Goal: Task Accomplishment & Management: Manage account settings

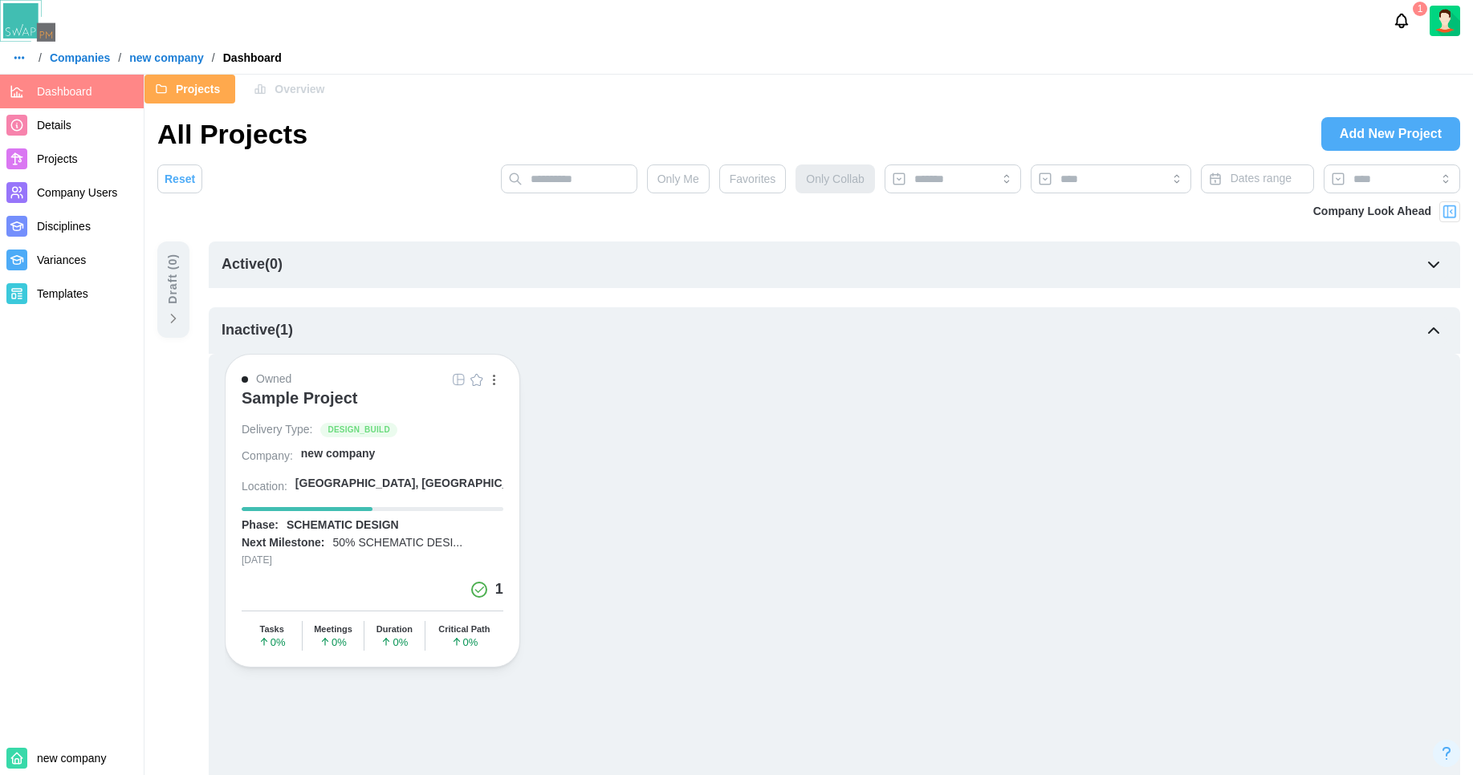
click at [108, 197] on span "Company Users" at bounding box center [77, 192] width 80 height 13
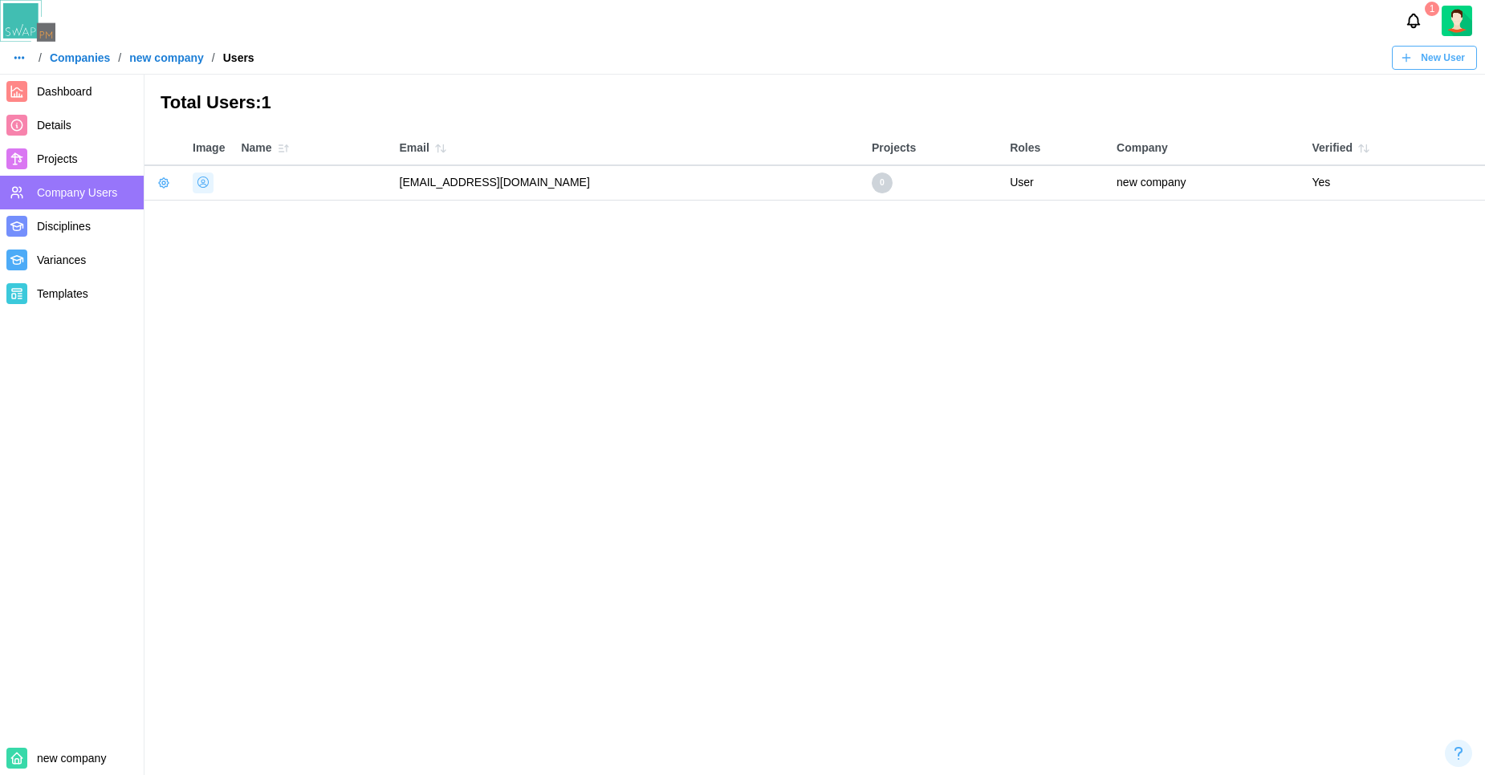
click at [1405, 25] on icon "Notifications" at bounding box center [1413, 21] width 18 height 18
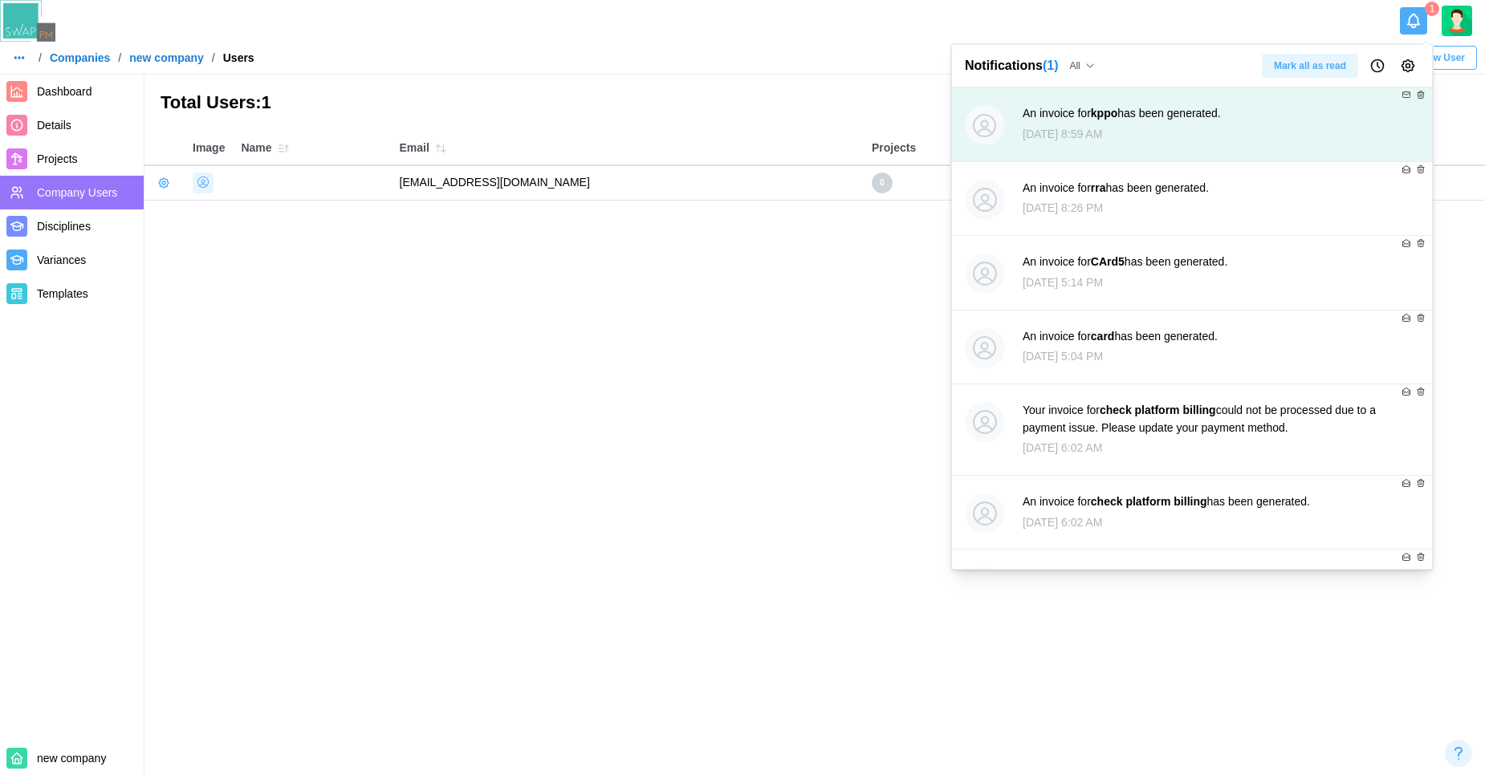
click at [1405, 25] on icon "Notifications" at bounding box center [1413, 21] width 18 height 18
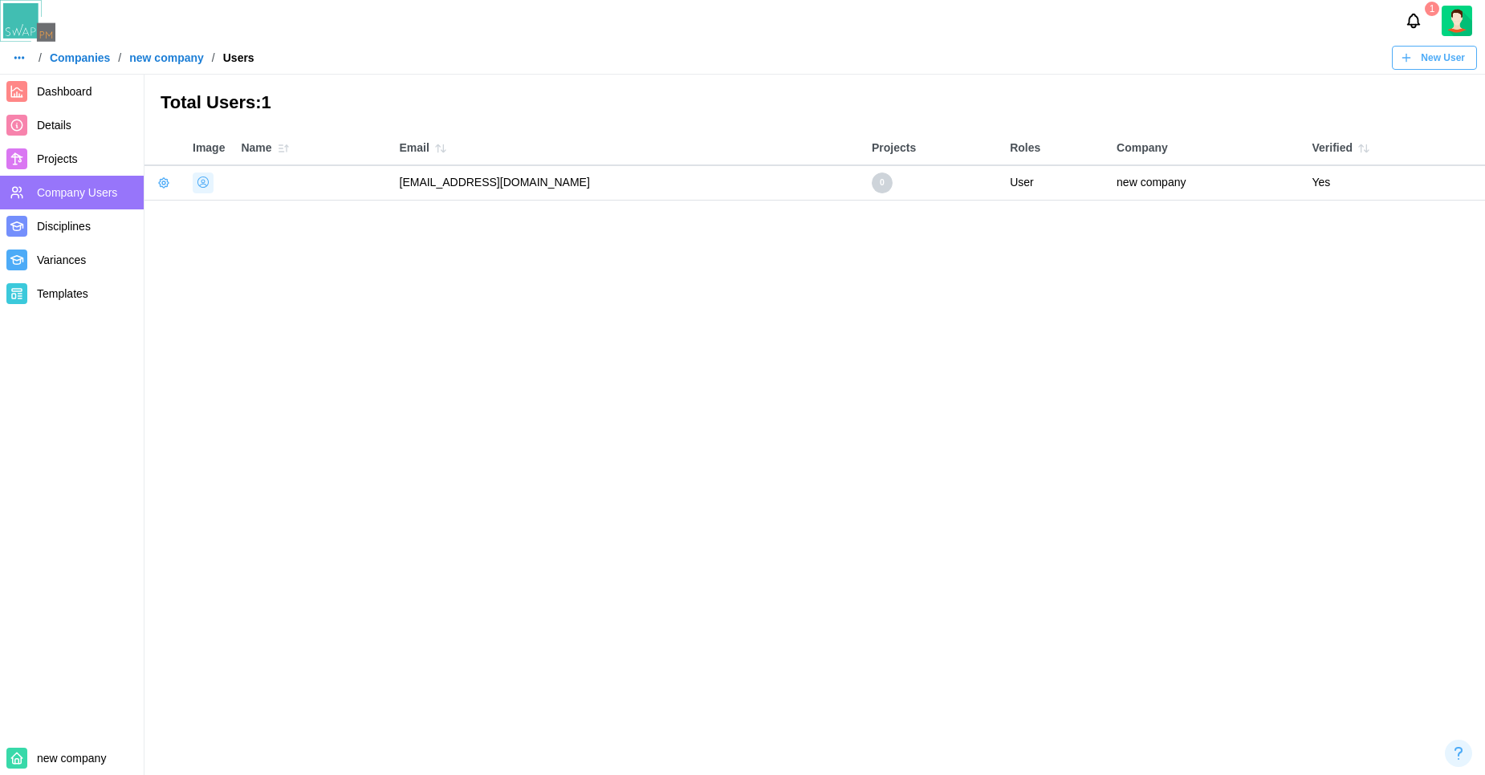
click at [91, 135] on link "Details" at bounding box center [72, 125] width 144 height 34
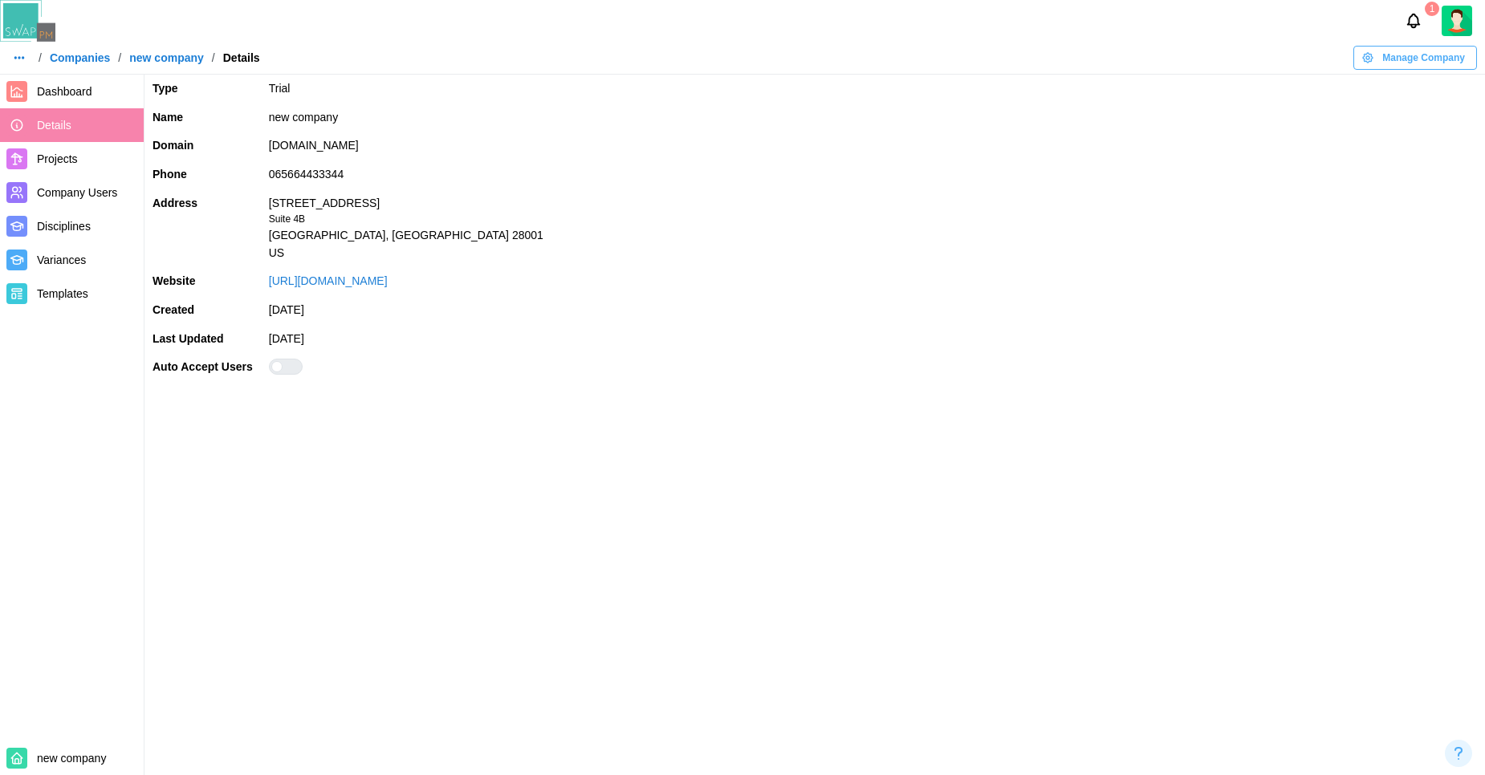
click at [282, 366] on div at bounding box center [291, 367] width 19 height 14
click at [74, 99] on span "Dashboard" at bounding box center [87, 92] width 100 height 20
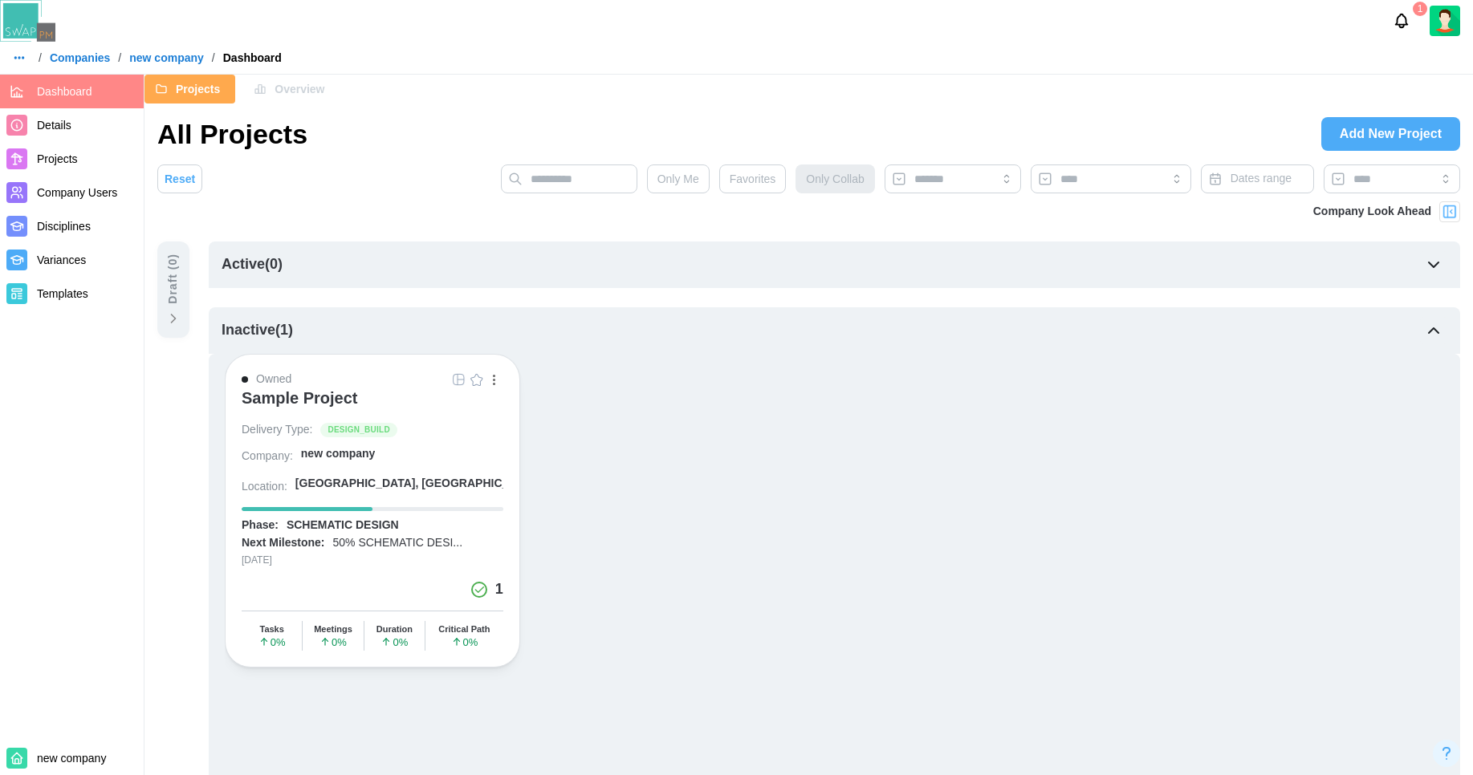
click at [1449, 25] on img at bounding box center [1444, 21] width 30 height 30
click at [1435, 89] on div "Sign Out" at bounding box center [1434, 90] width 50 height 13
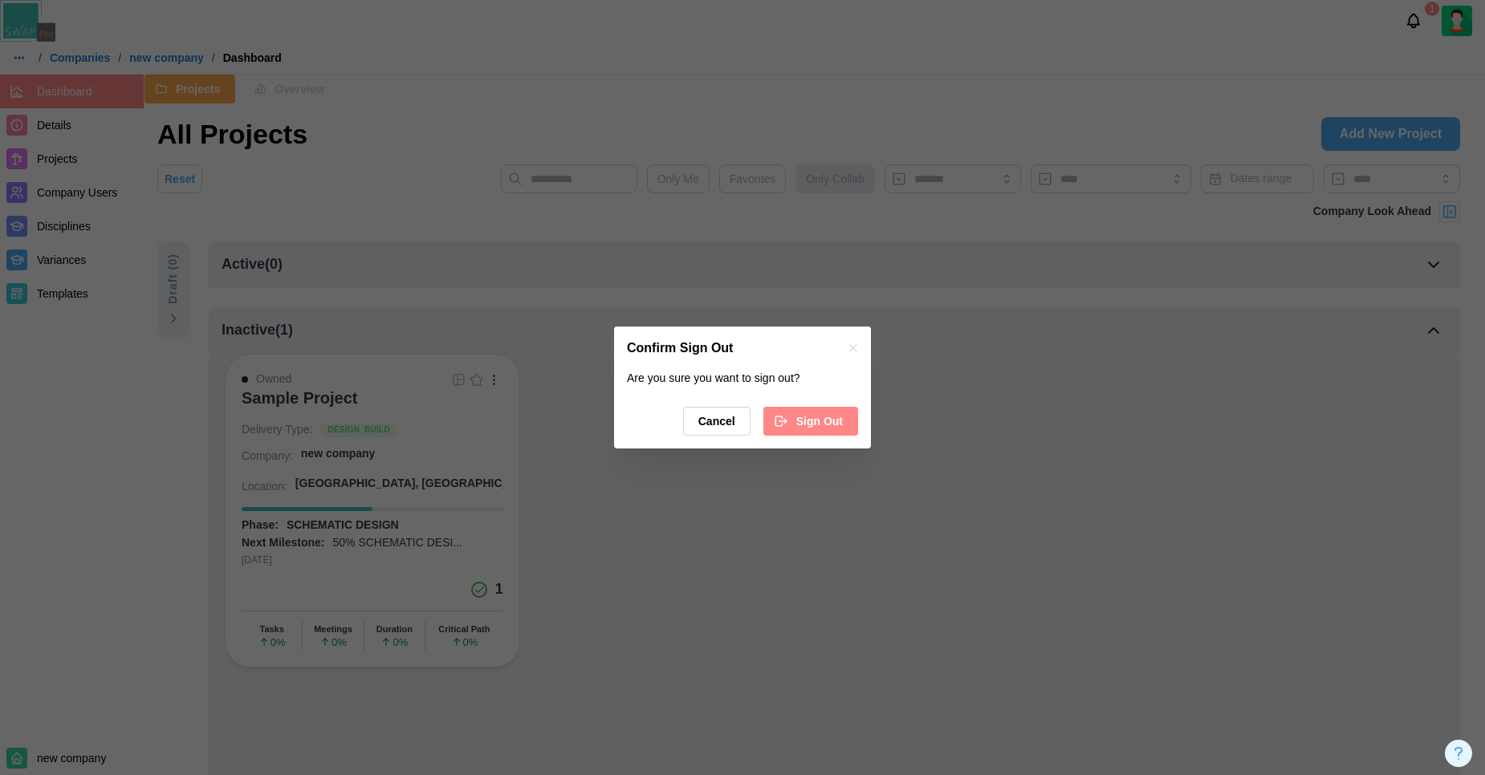
click at [796, 425] on span "Sign Out" at bounding box center [819, 421] width 47 height 27
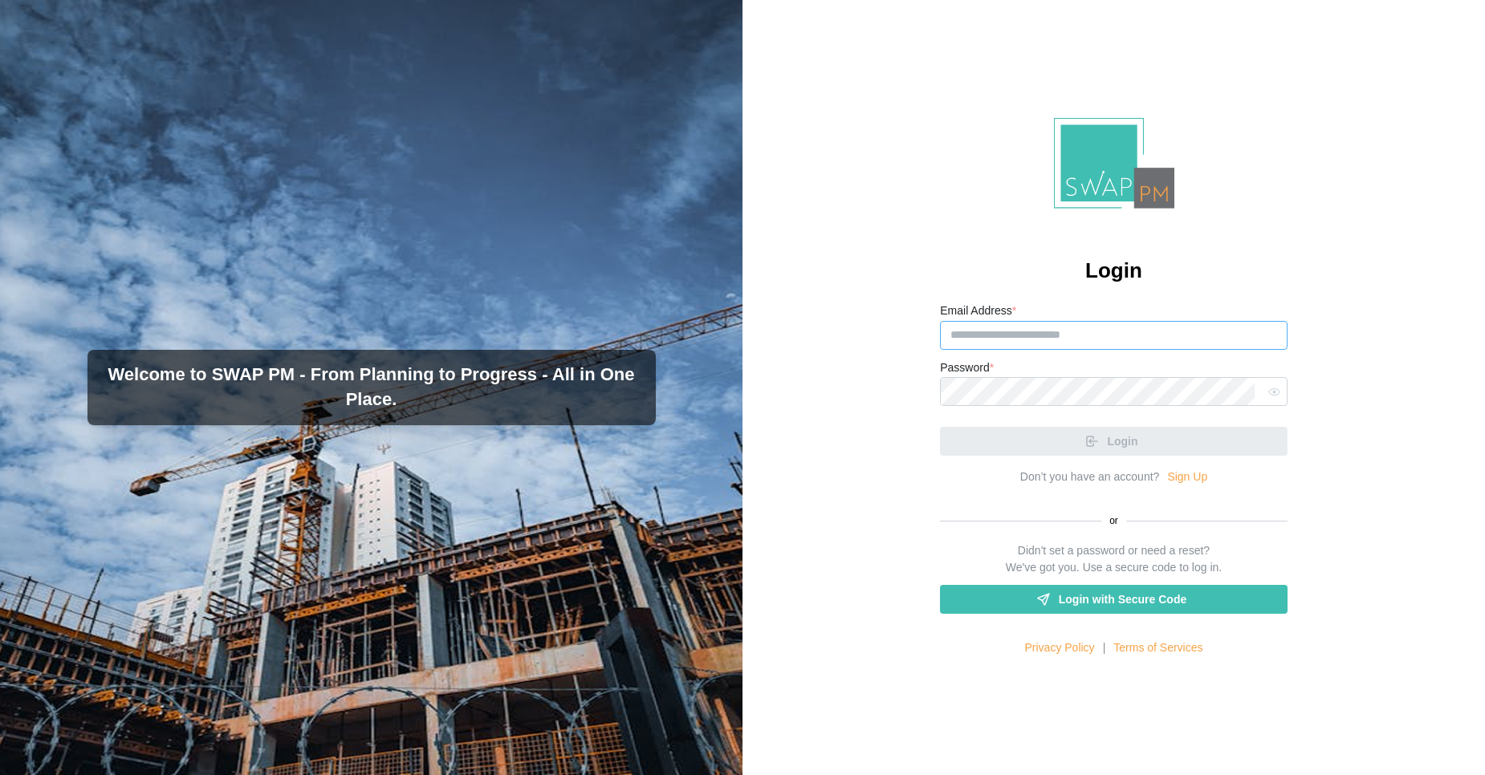
type input "**********"
click at [1123, 448] on div "Login" at bounding box center [1113, 435] width 347 height 42
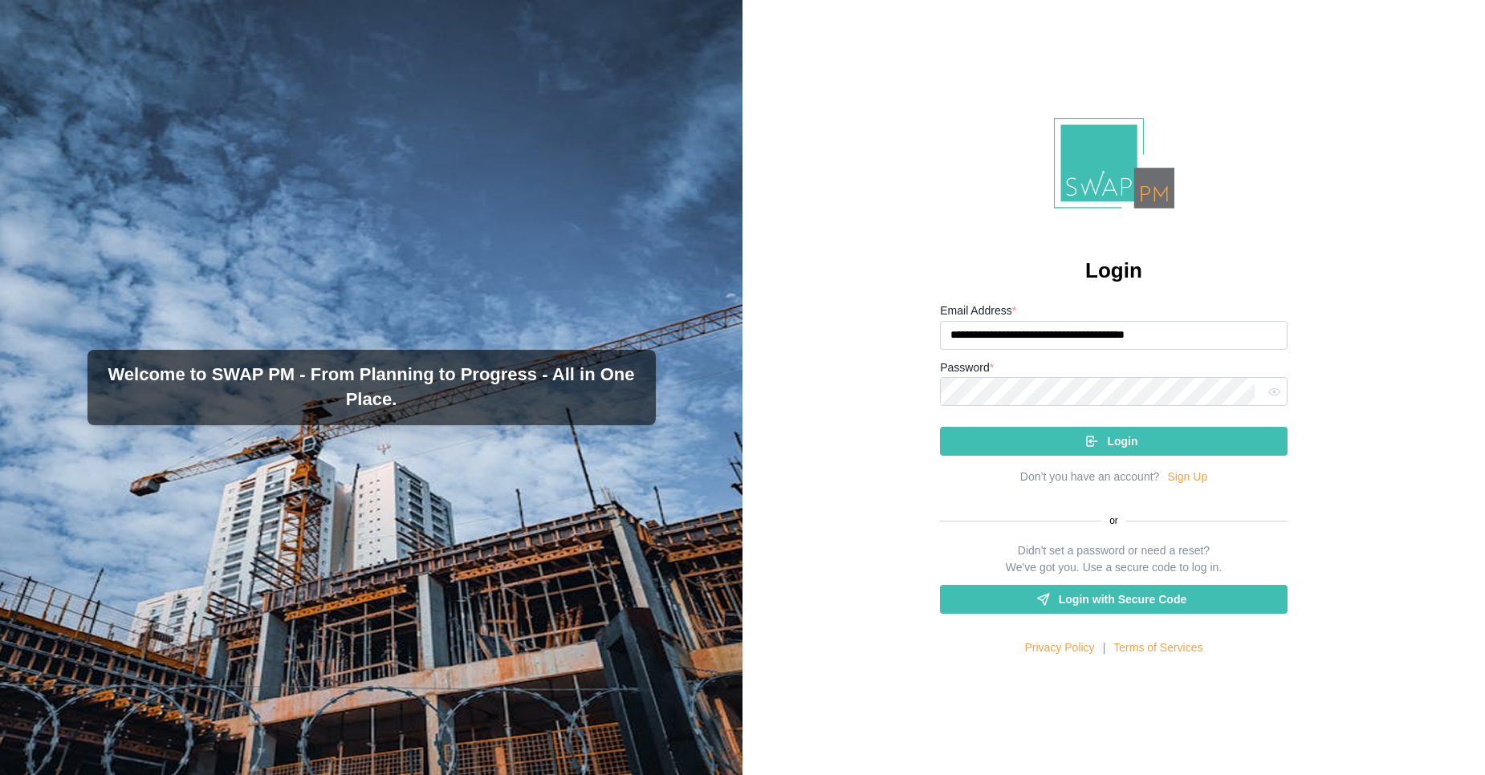
click at [1123, 448] on span "Login" at bounding box center [1122, 441] width 30 height 27
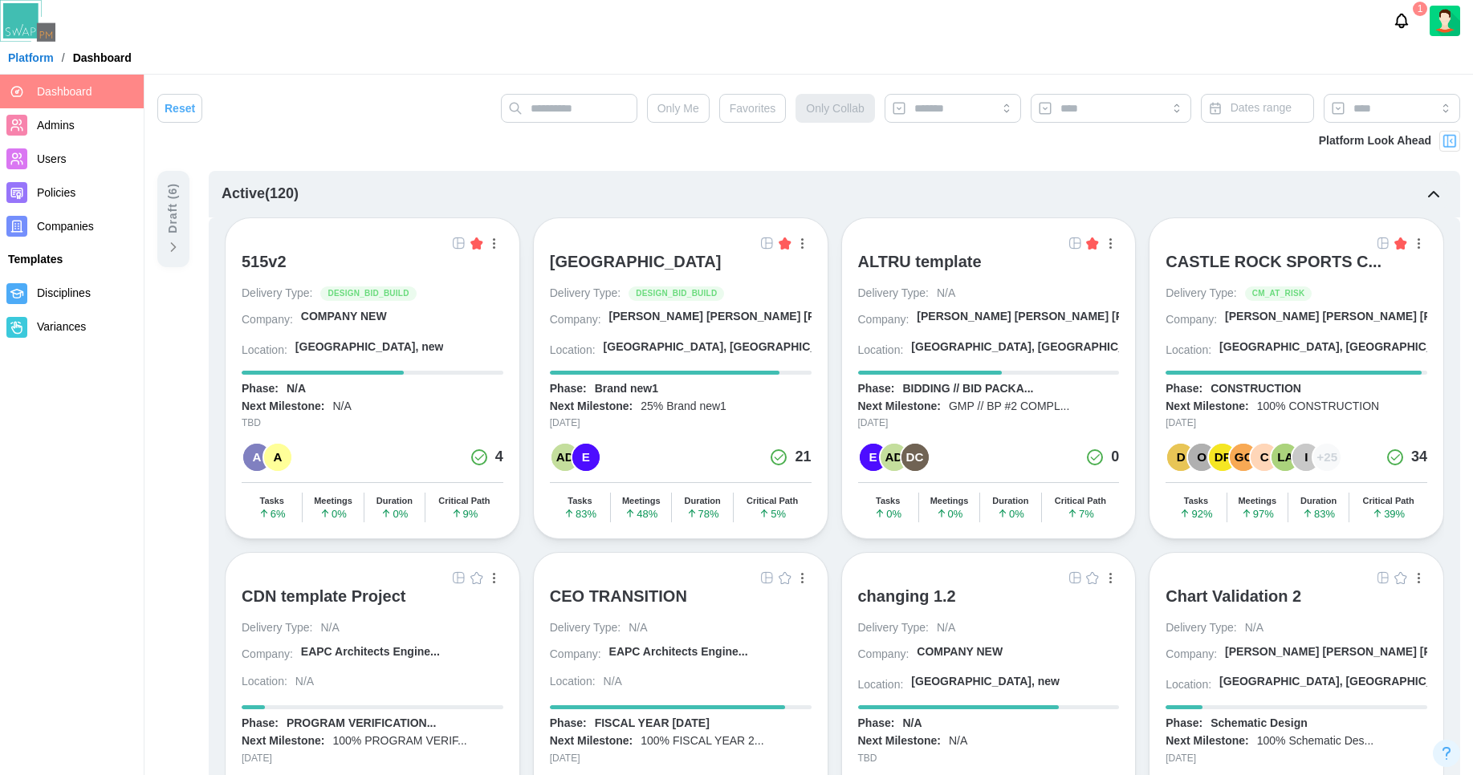
click at [71, 226] on span "Companies" at bounding box center [65, 226] width 57 height 13
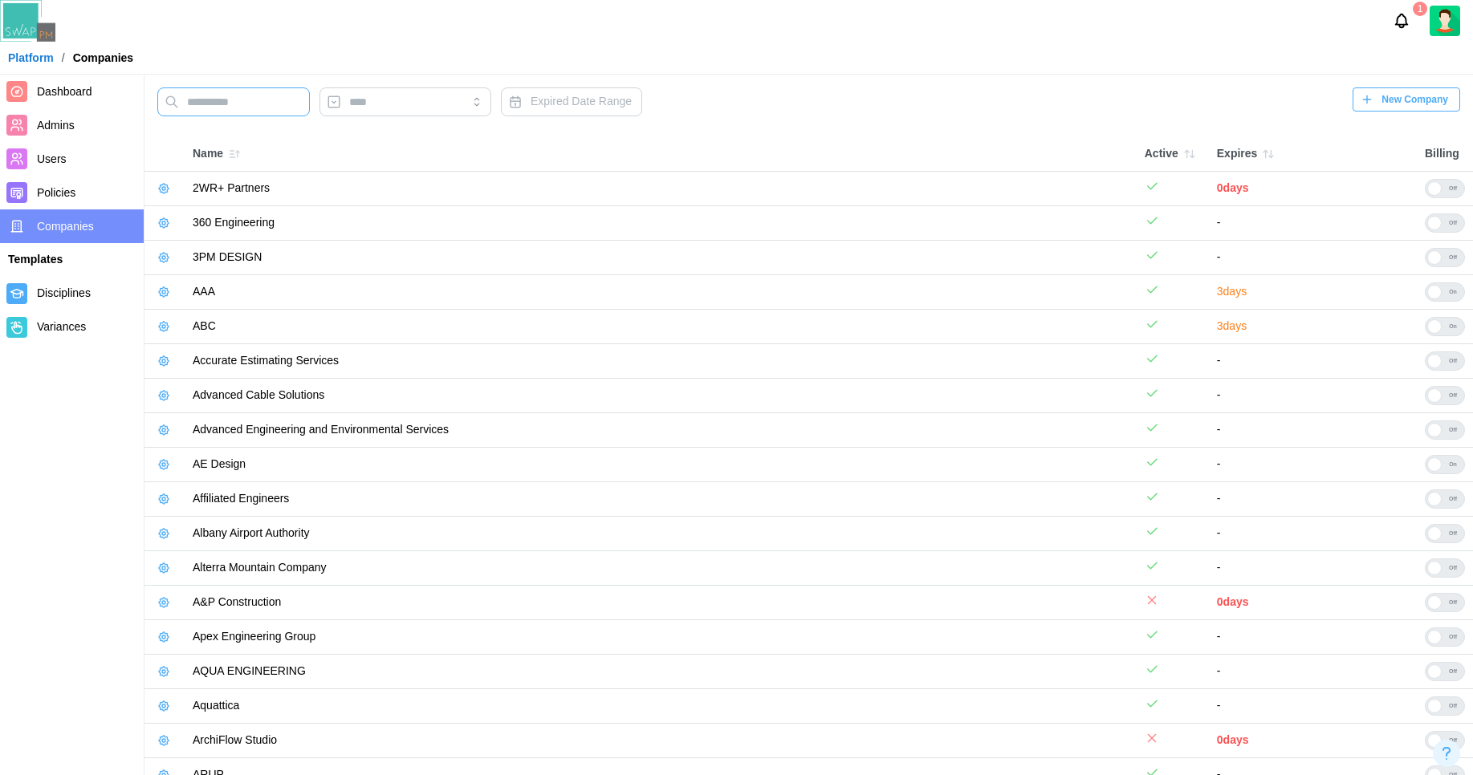
click at [229, 104] on input "text" at bounding box center [233, 101] width 152 height 29
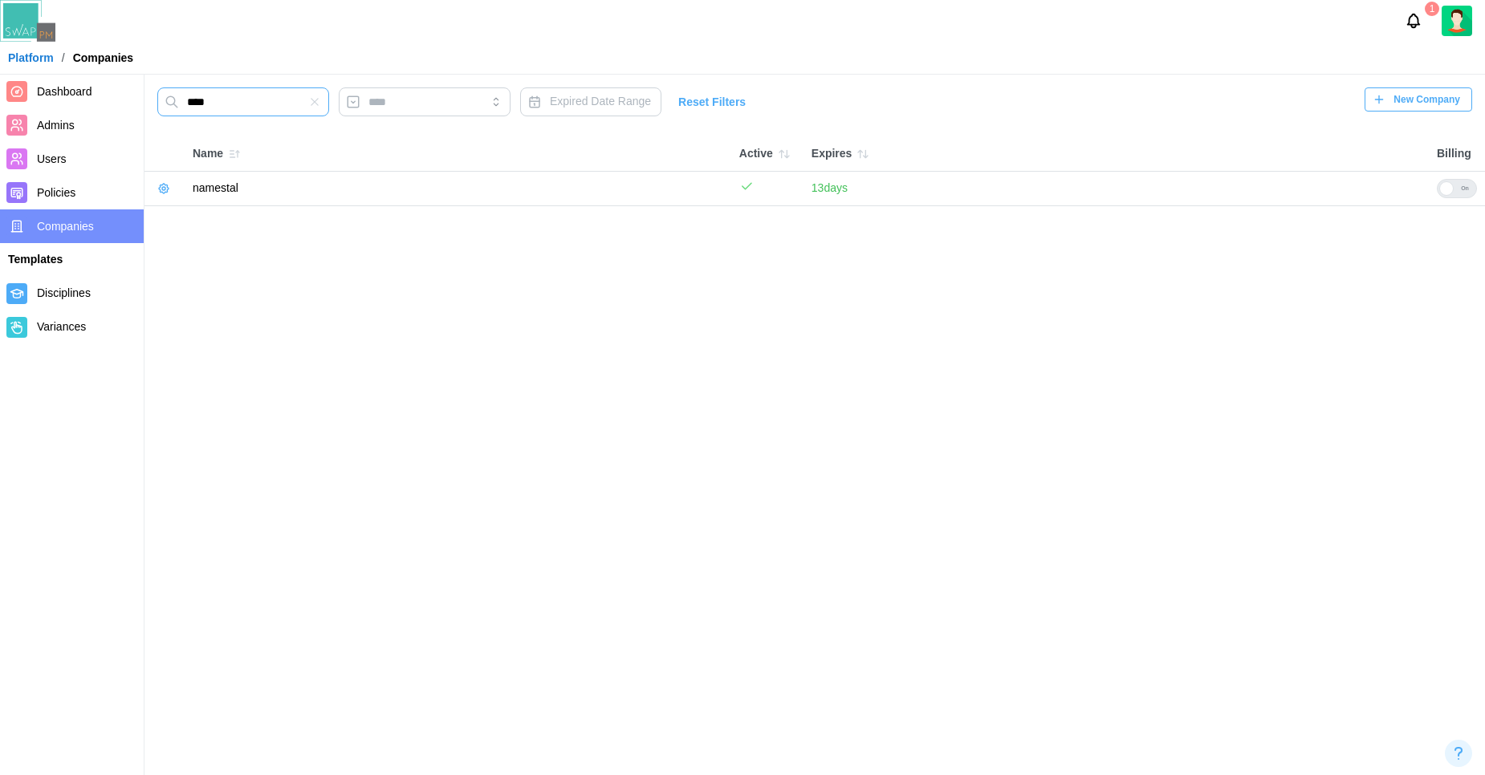
type input "****"
click at [160, 189] on icon "button" at bounding box center [163, 188] width 13 height 13
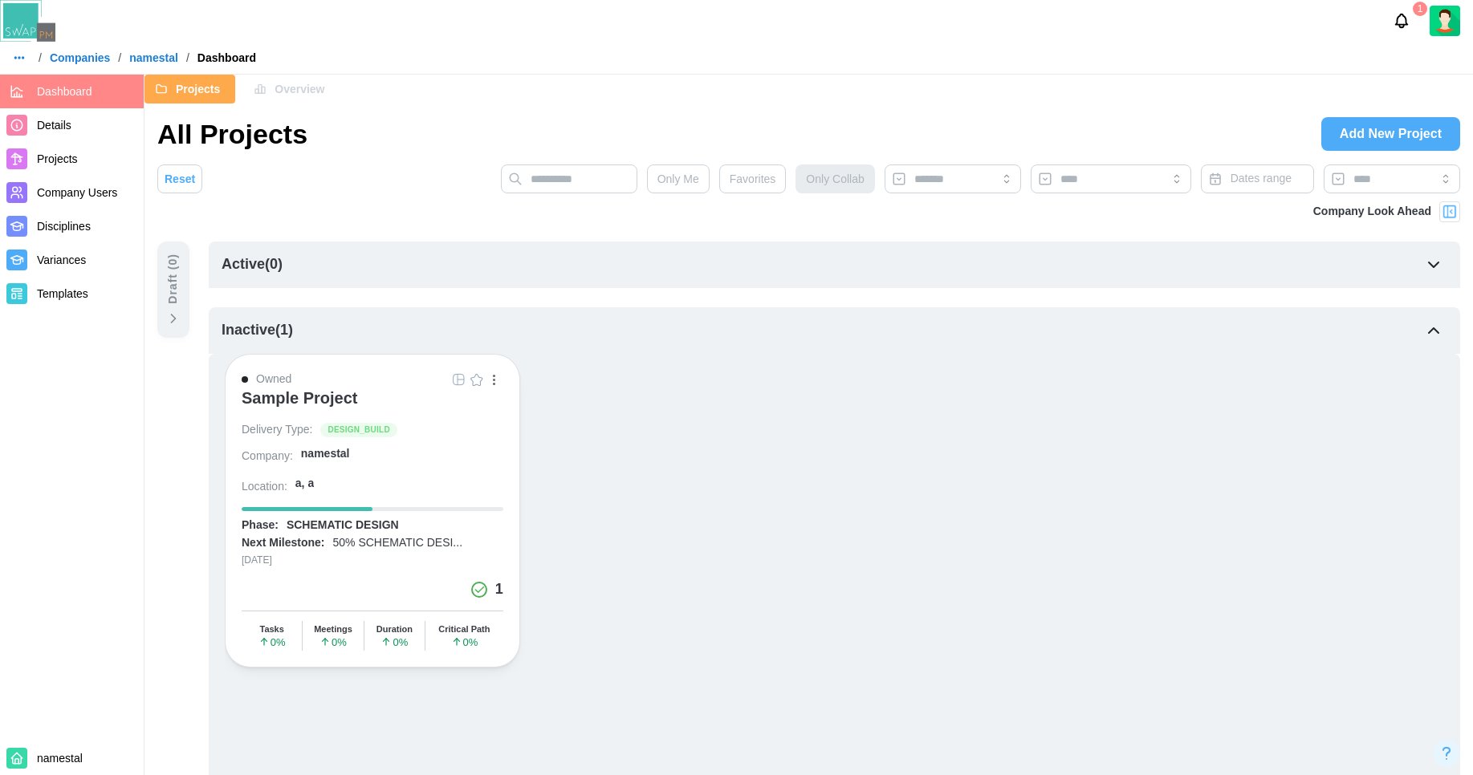
click at [67, 133] on span "Details" at bounding box center [87, 126] width 100 height 20
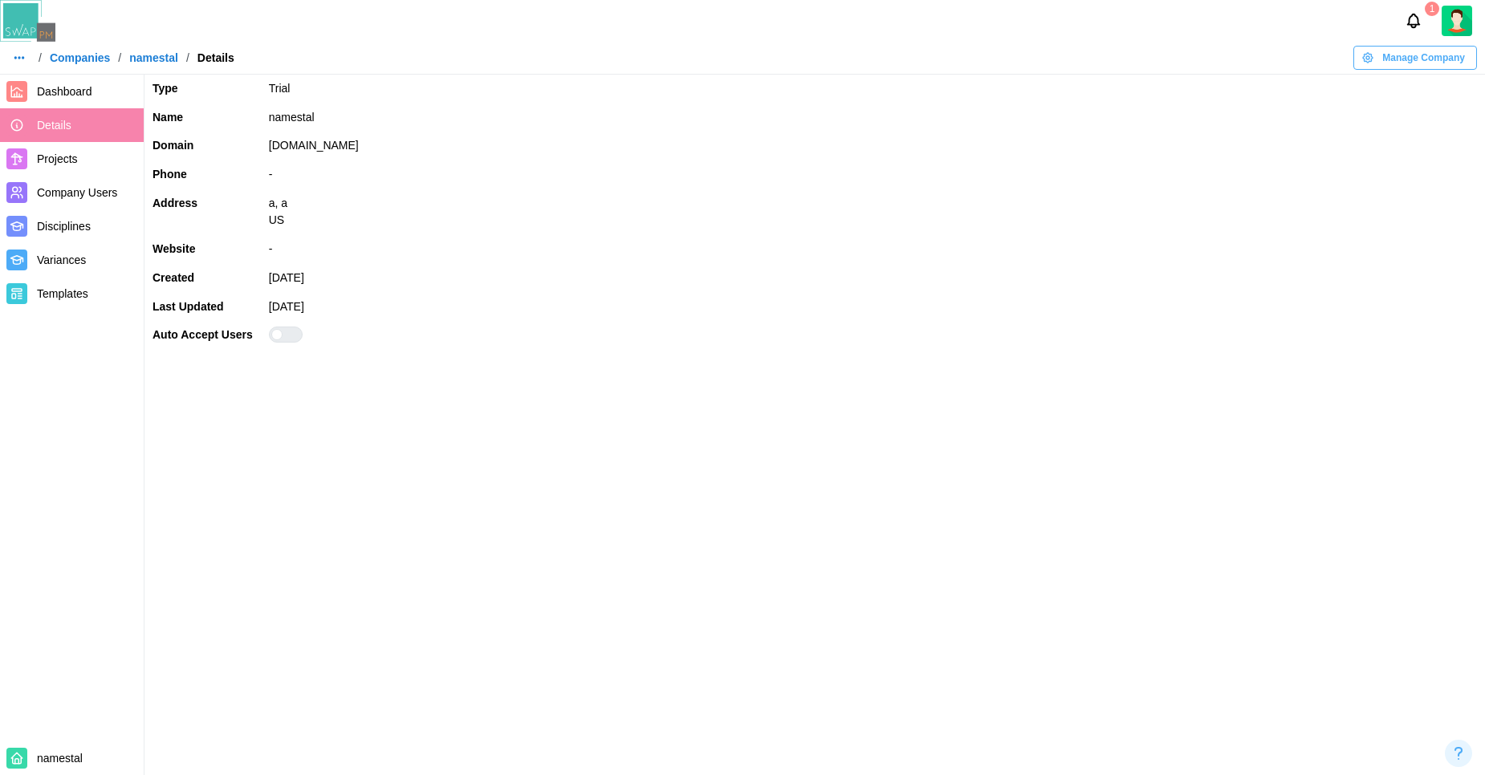
click at [70, 193] on span "Company Users" at bounding box center [77, 192] width 80 height 13
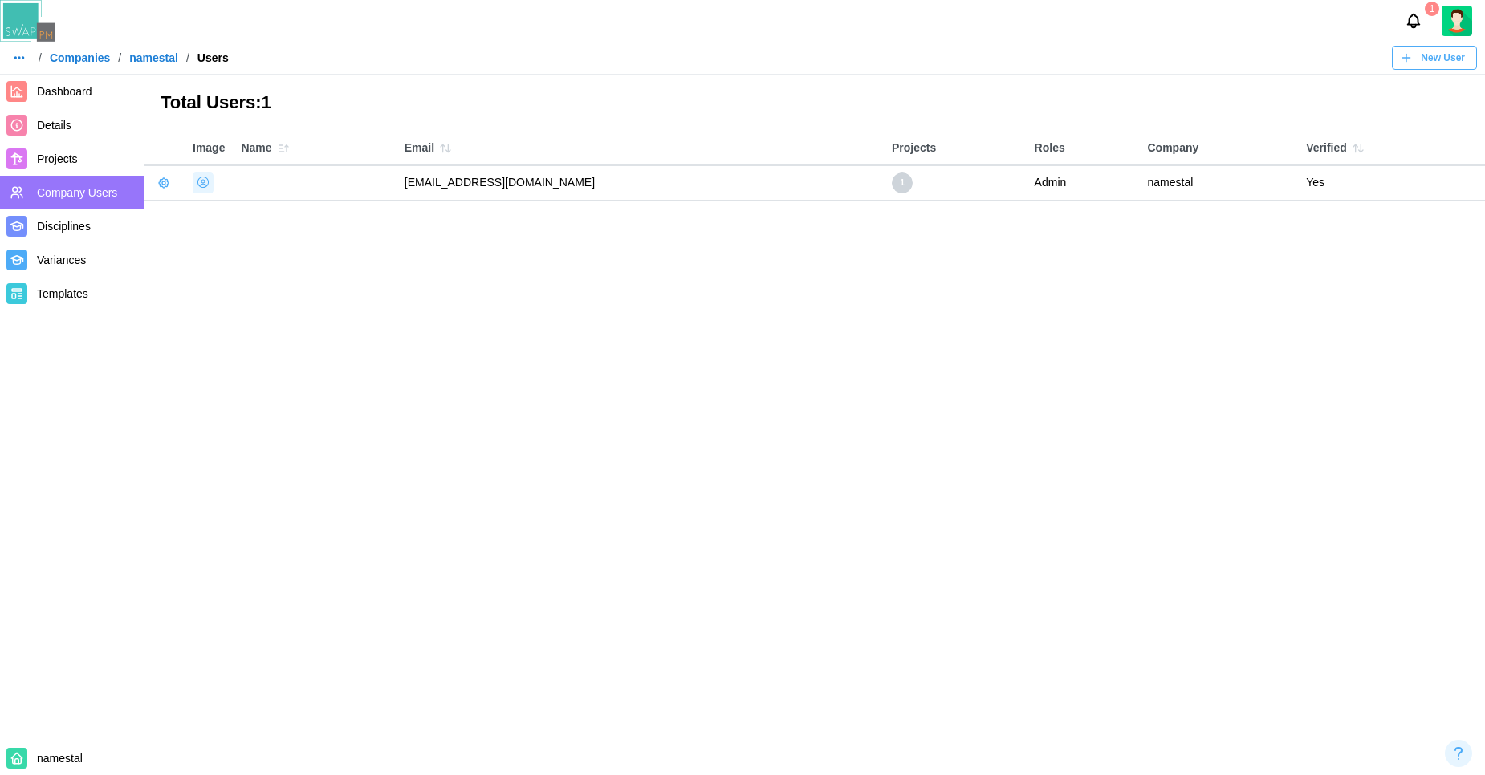
click at [61, 126] on span "Details" at bounding box center [54, 125] width 35 height 13
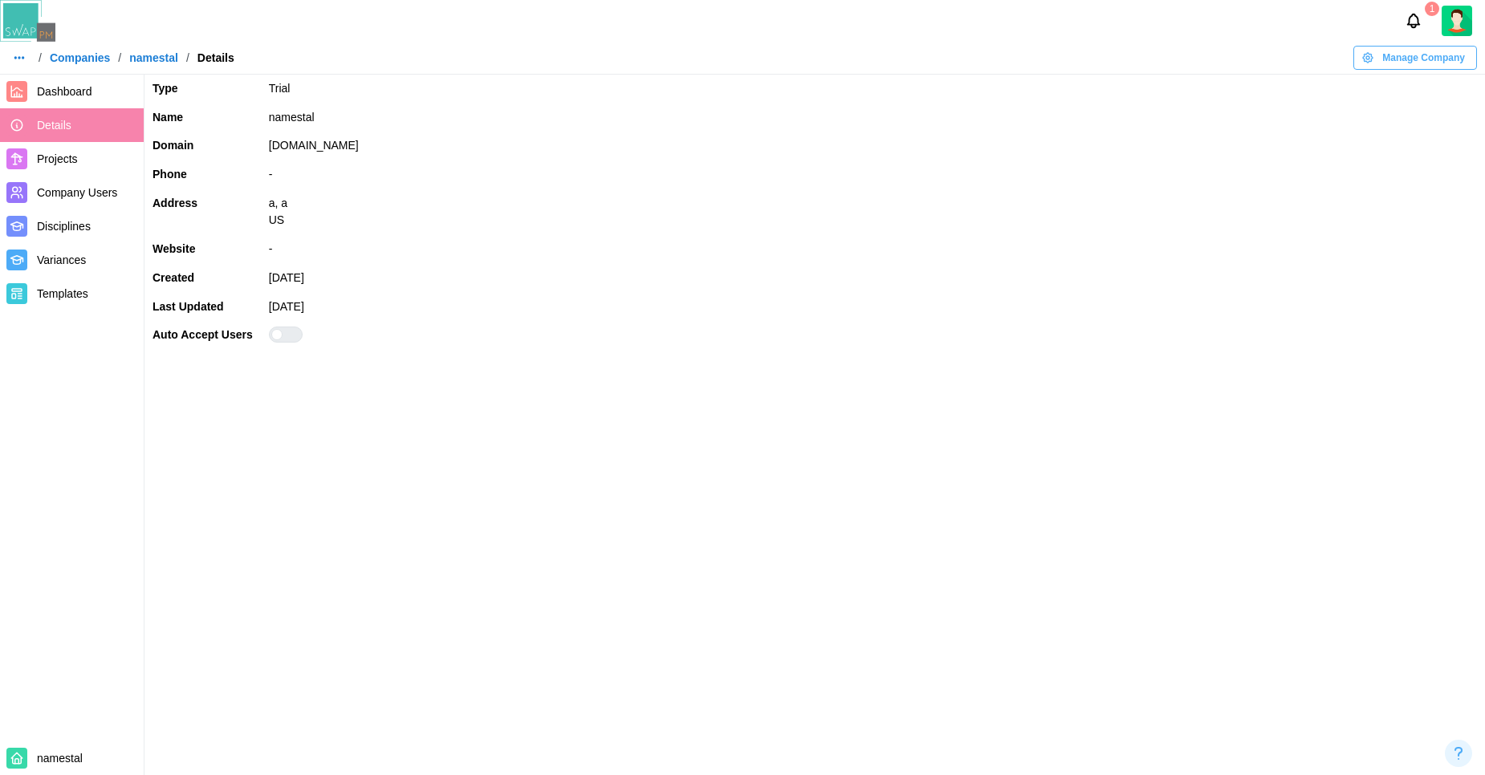
click at [65, 93] on span "Dashboard" at bounding box center [64, 91] width 55 height 13
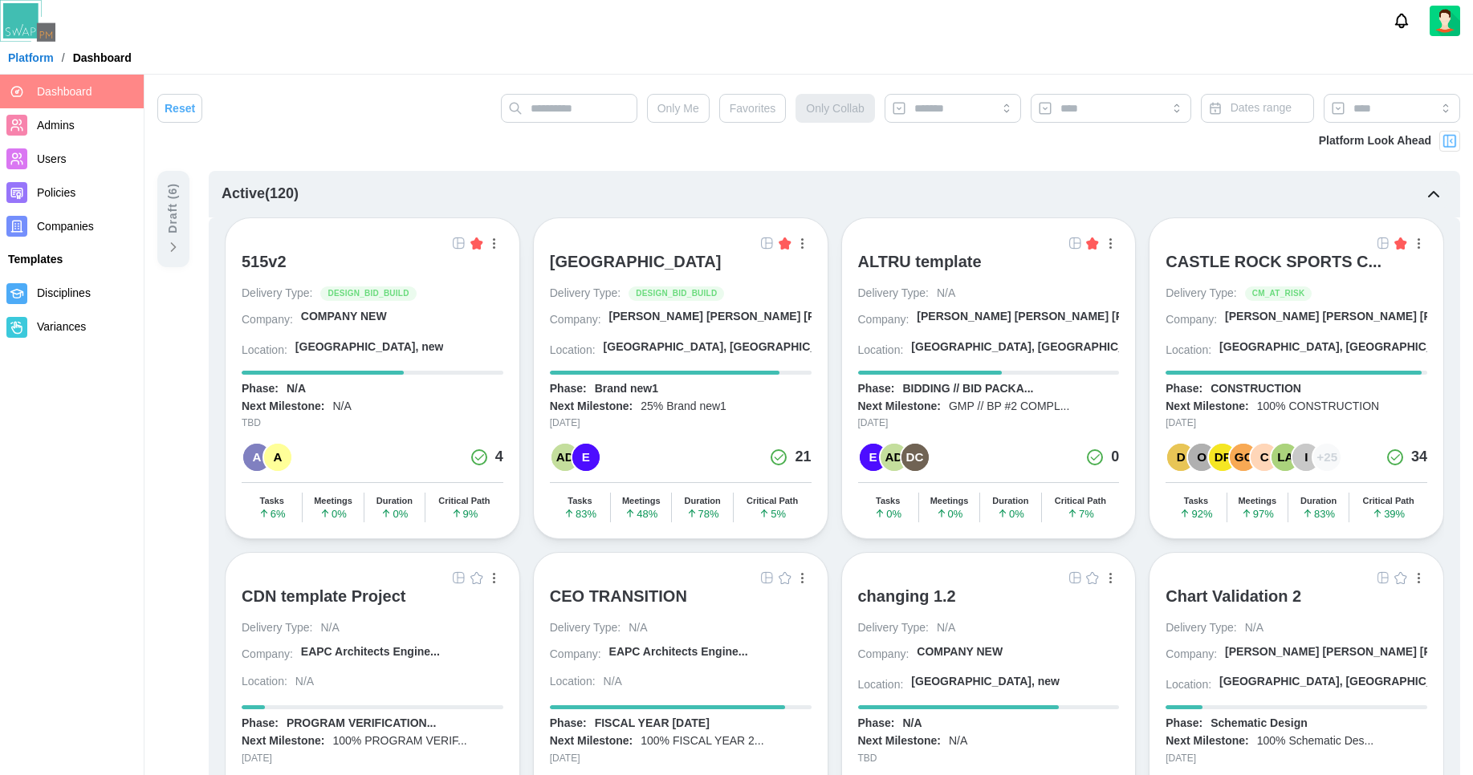
click at [1459, 290] on div "515v2 Delivery Type: DESIGN_BID_BUILD Company: COMPANY NEW Location: Madrid, ne…" at bounding box center [834, 632] width 1251 height 831
click at [1453, 290] on div "515v2 Delivery Type: DESIGN_BID_BUILD Company: COMPANY NEW Location: Madrid, ne…" at bounding box center [834, 632] width 1251 height 831
click at [173, 249] on icon at bounding box center [174, 247] width 4 height 8
click at [172, 254] on icon at bounding box center [173, 247] width 16 height 16
click at [173, 242] on icon at bounding box center [173, 247] width 16 height 16
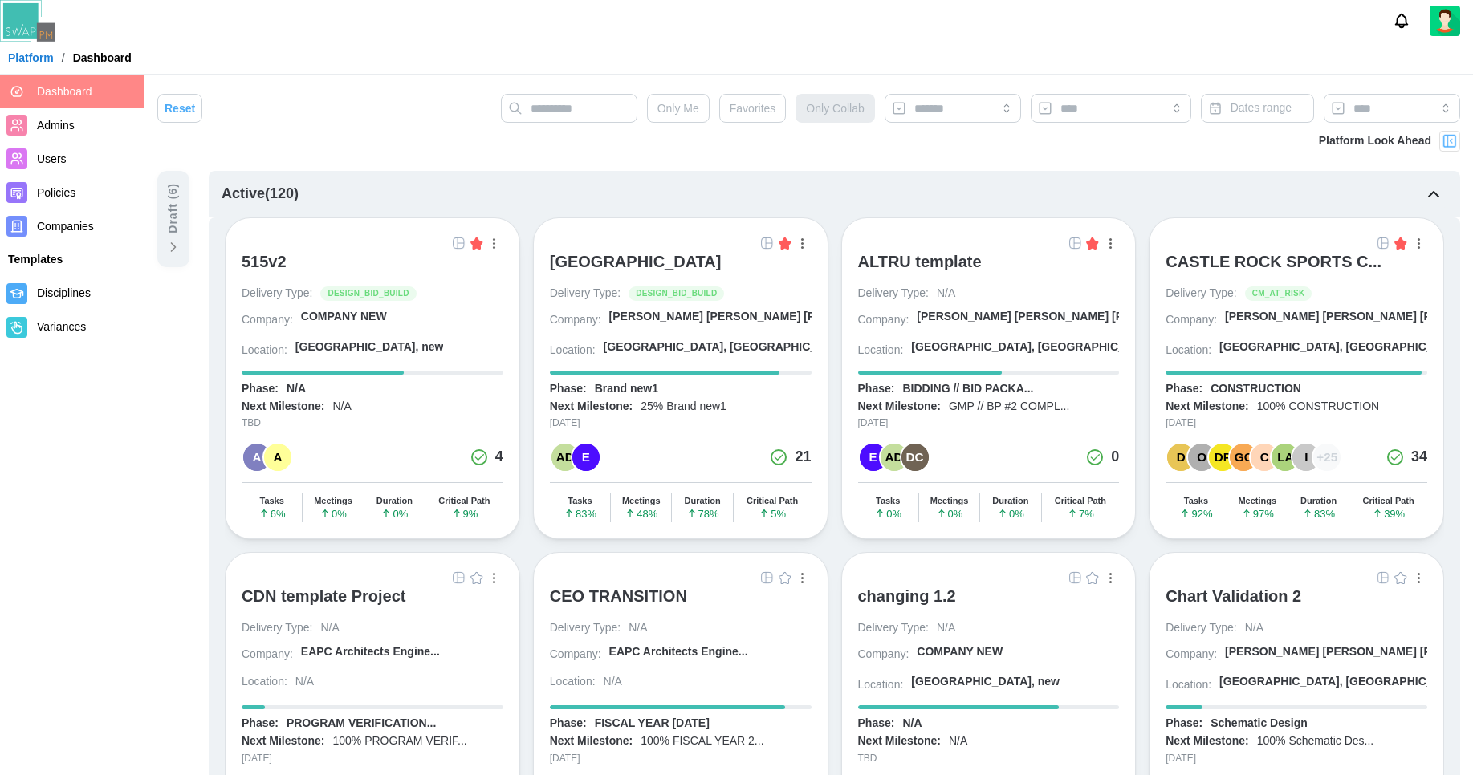
click at [173, 242] on icon at bounding box center [173, 247] width 16 height 16
click at [173, 197] on div "Draft ( 6 )" at bounding box center [174, 208] width 18 height 51
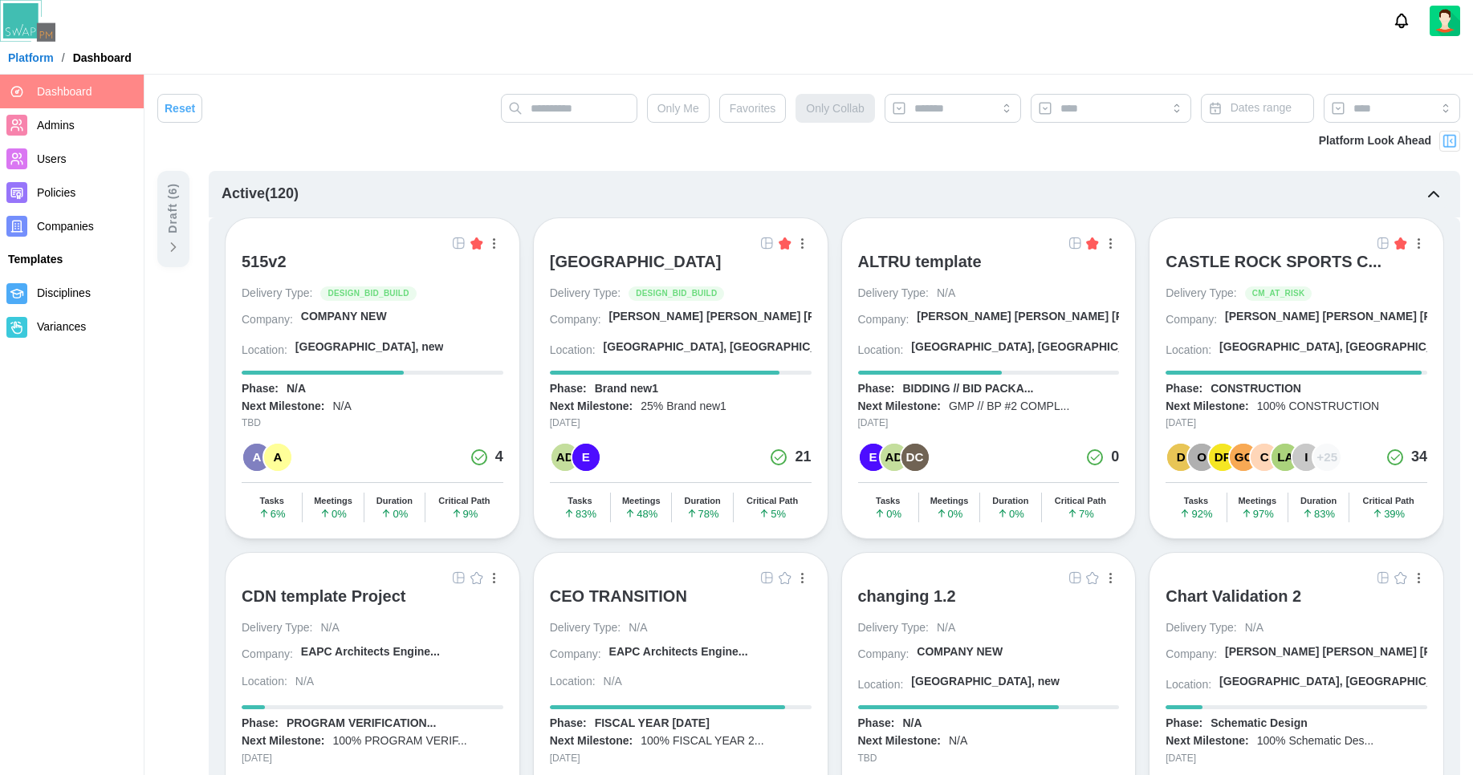
click at [173, 197] on div "Draft ( 6 )" at bounding box center [174, 208] width 18 height 51
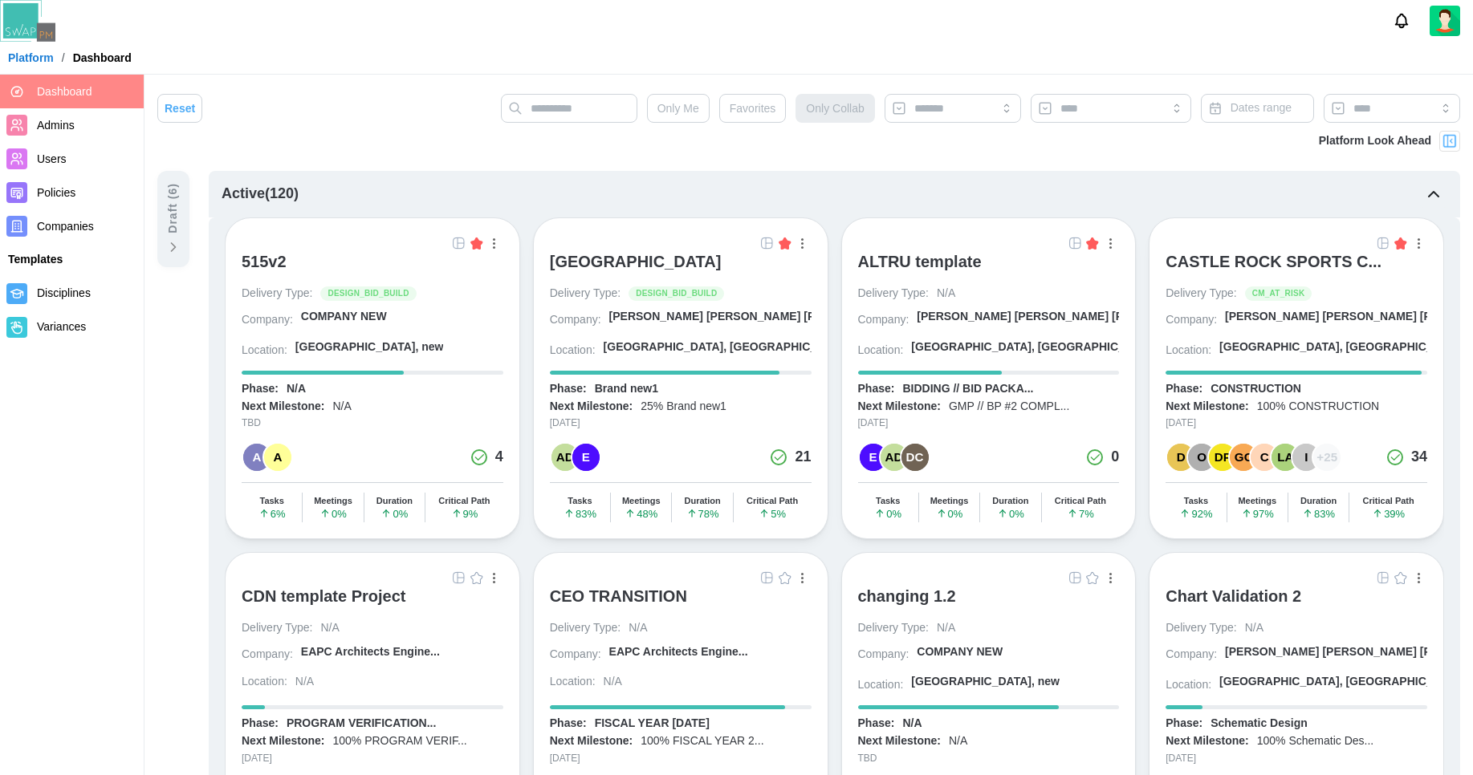
click at [705, 321] on div "Barker Rinker Seacat A..." at bounding box center [763, 317] width 309 height 16
click at [86, 221] on span "Companies" at bounding box center [65, 226] width 57 height 13
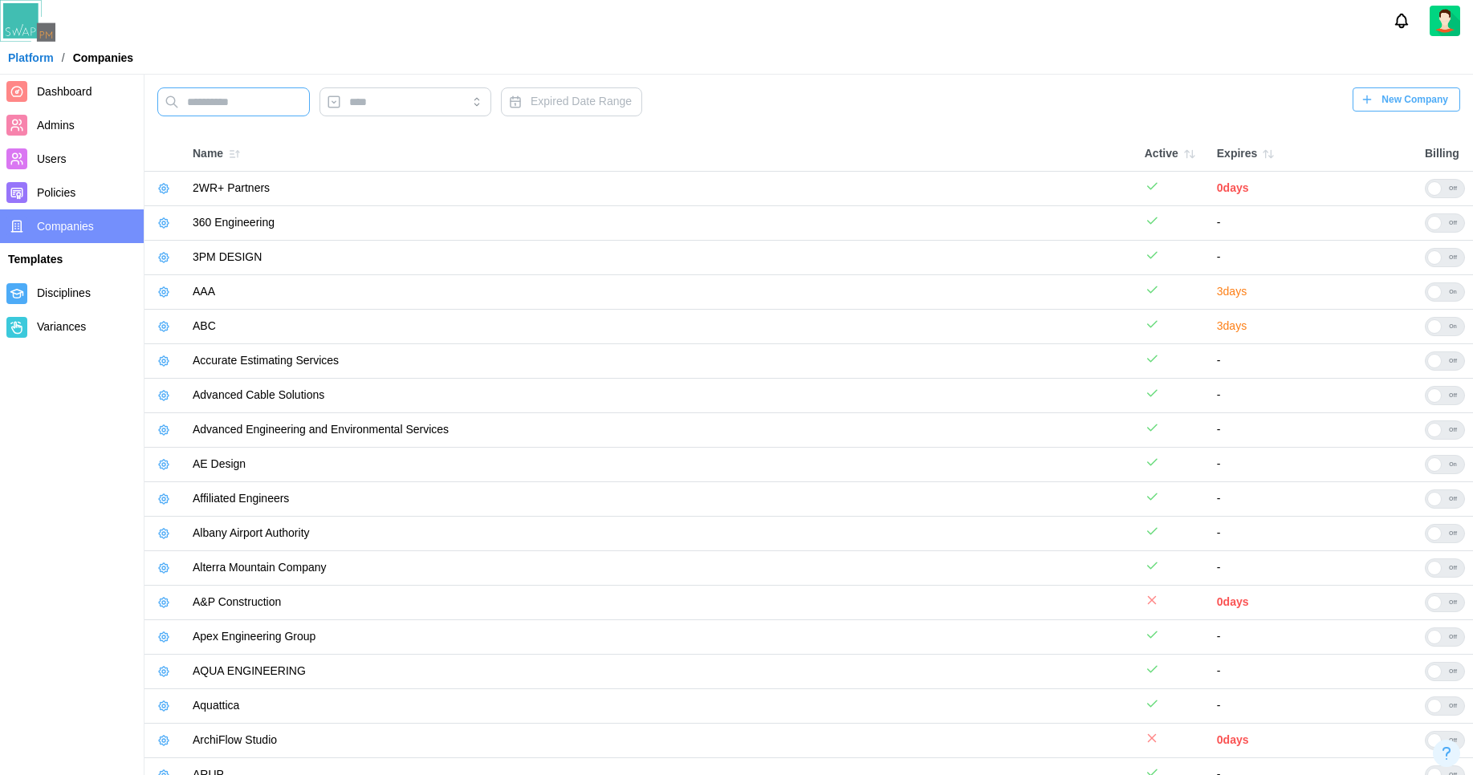
click at [238, 100] on input "text" at bounding box center [233, 101] width 152 height 29
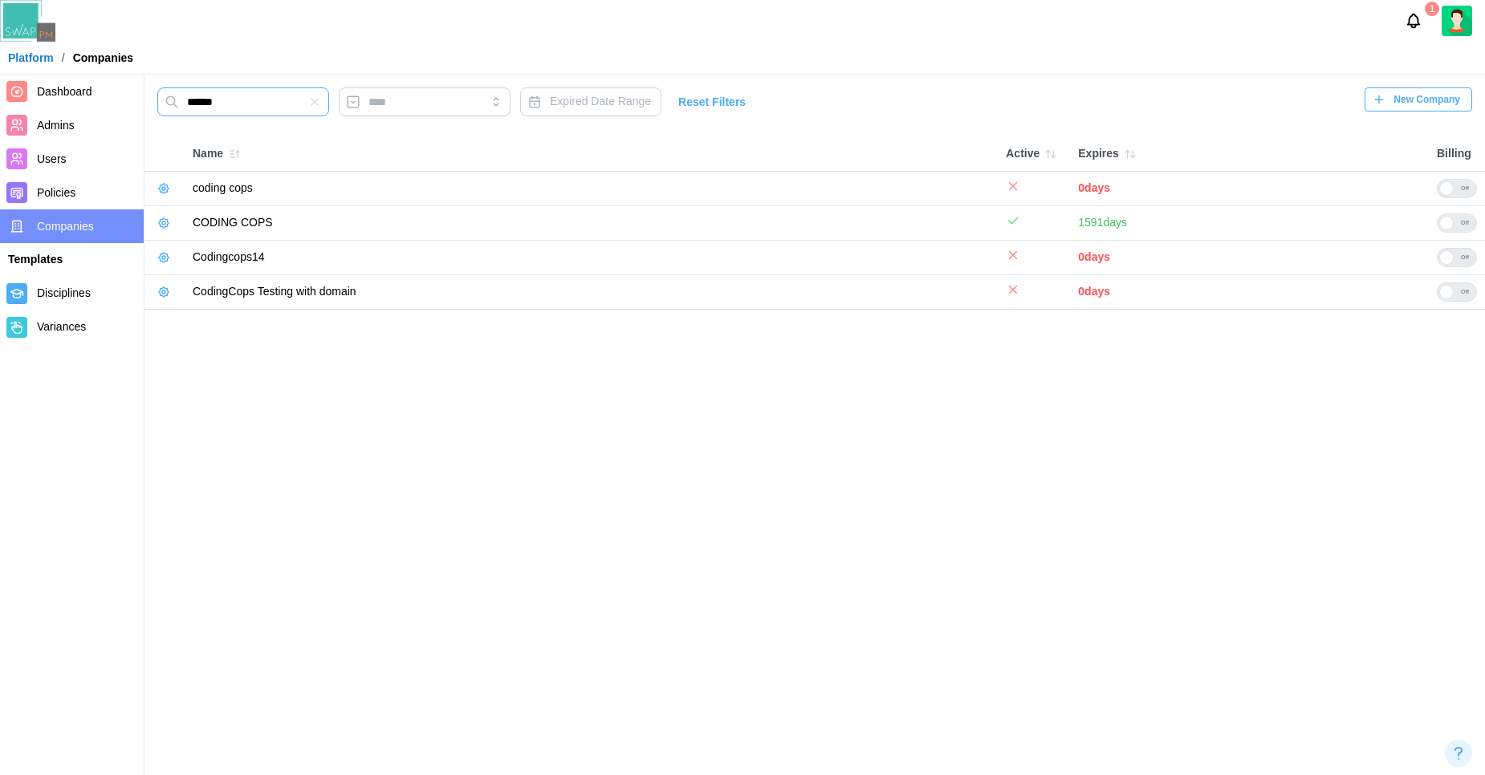
type input "******"
click at [163, 217] on icon "button" at bounding box center [163, 223] width 13 height 13
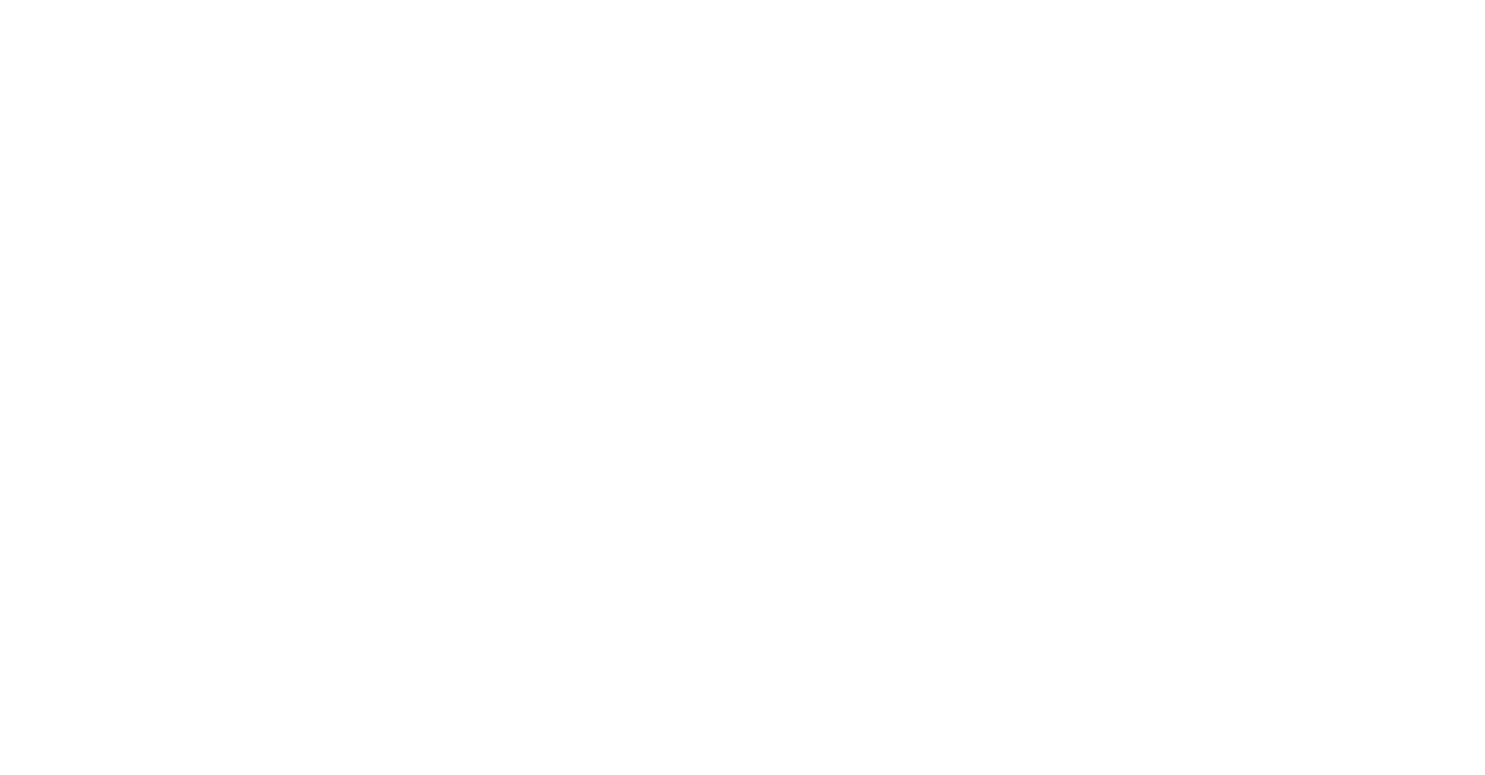
click at [679, 0] on html at bounding box center [742, 0] width 1485 height 0
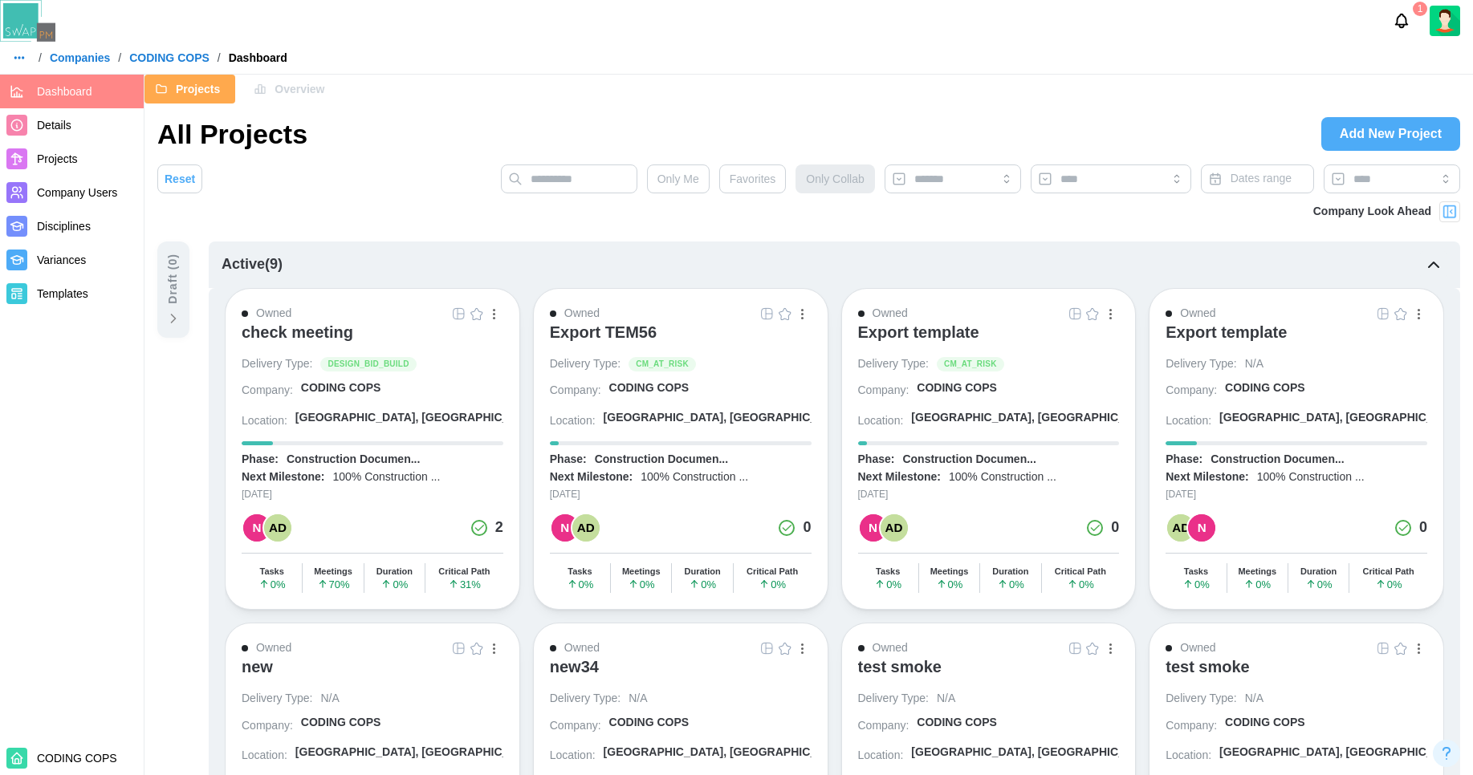
click at [80, 132] on span "Details" at bounding box center [87, 126] width 100 height 20
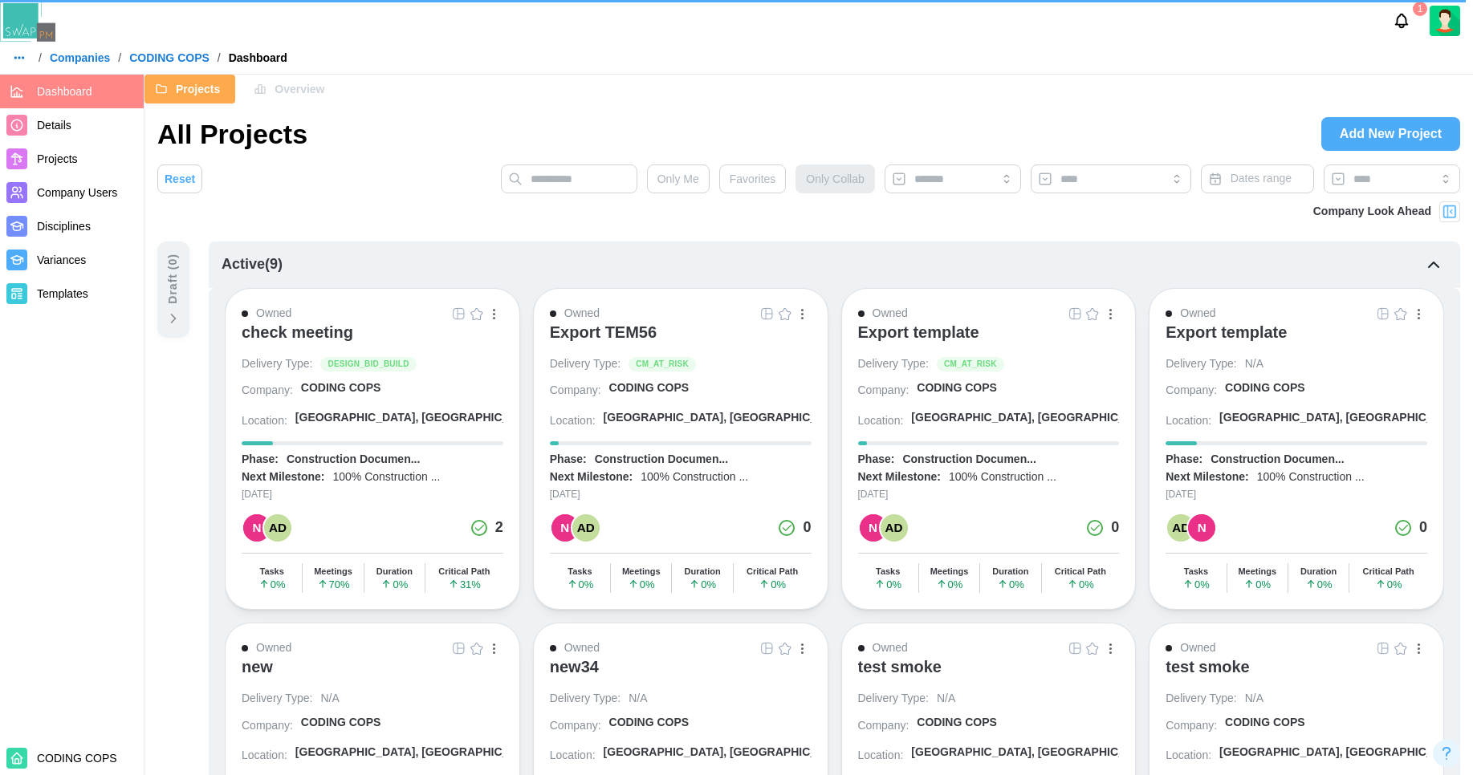
click at [50, 135] on link "Details" at bounding box center [72, 125] width 144 height 34
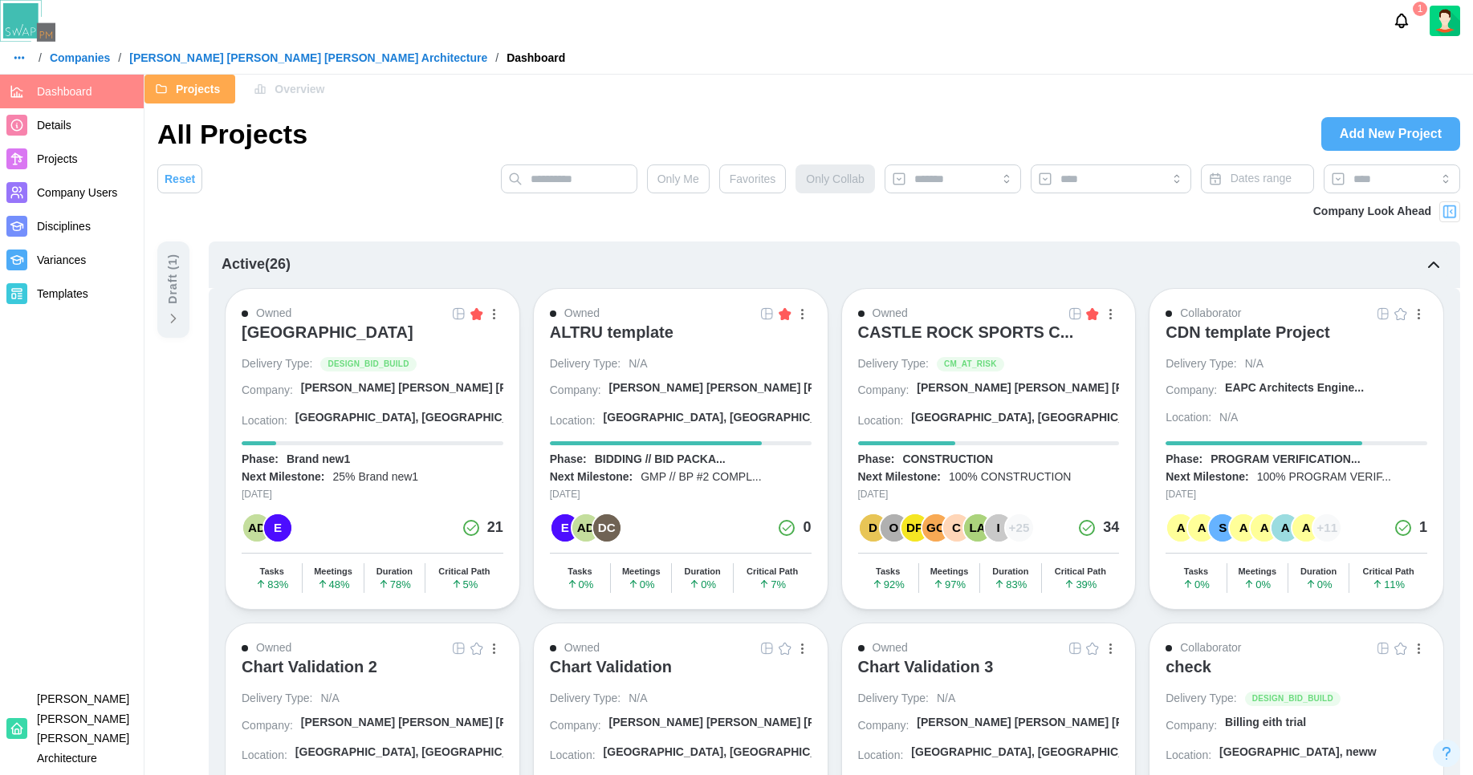
click at [532, 125] on div "All Projects Add New Project" at bounding box center [808, 133] width 1302 height 35
click at [372, 331] on div "[GEOGRAPHIC_DATA]" at bounding box center [328, 332] width 172 height 19
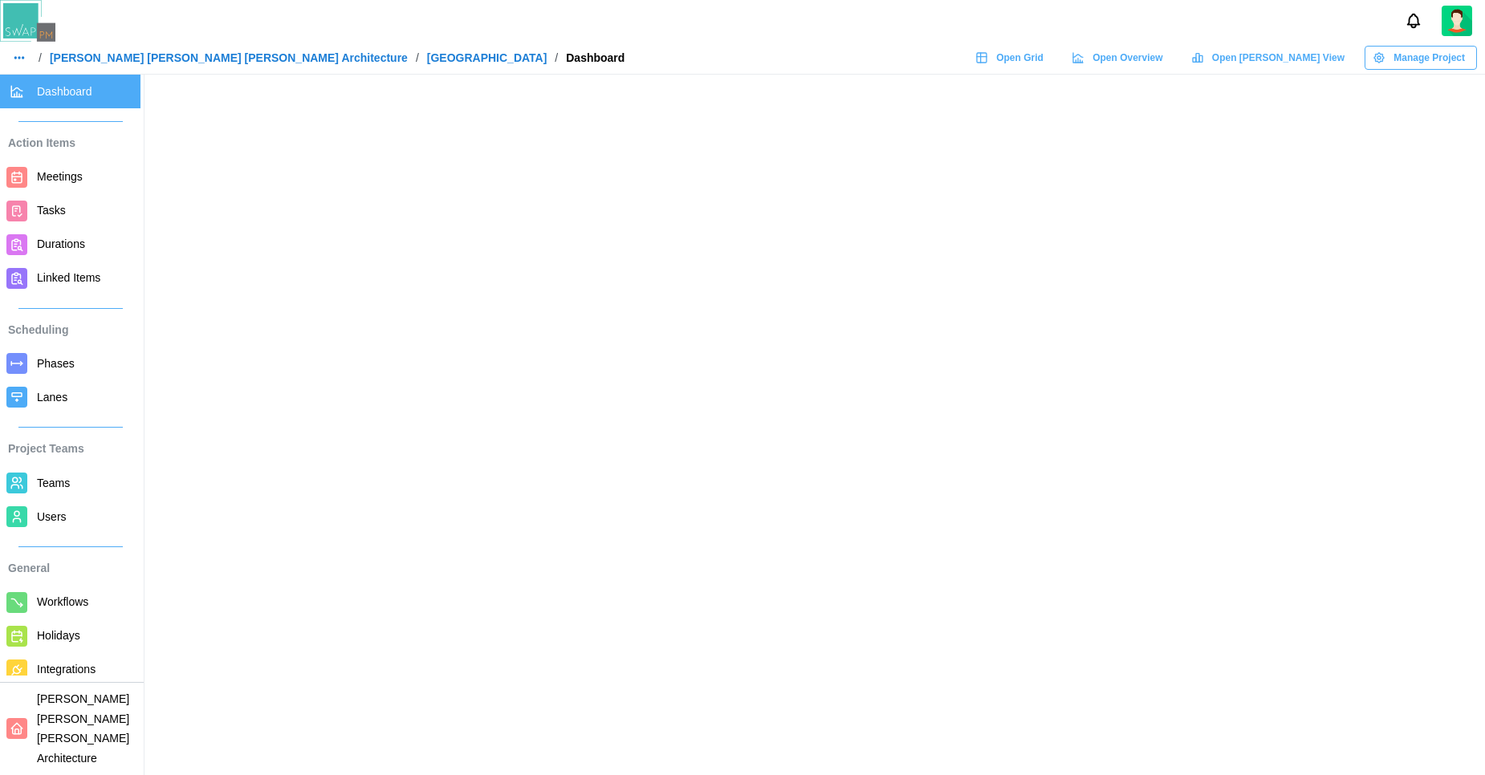
click at [64, 510] on span "Users" at bounding box center [52, 516] width 30 height 13
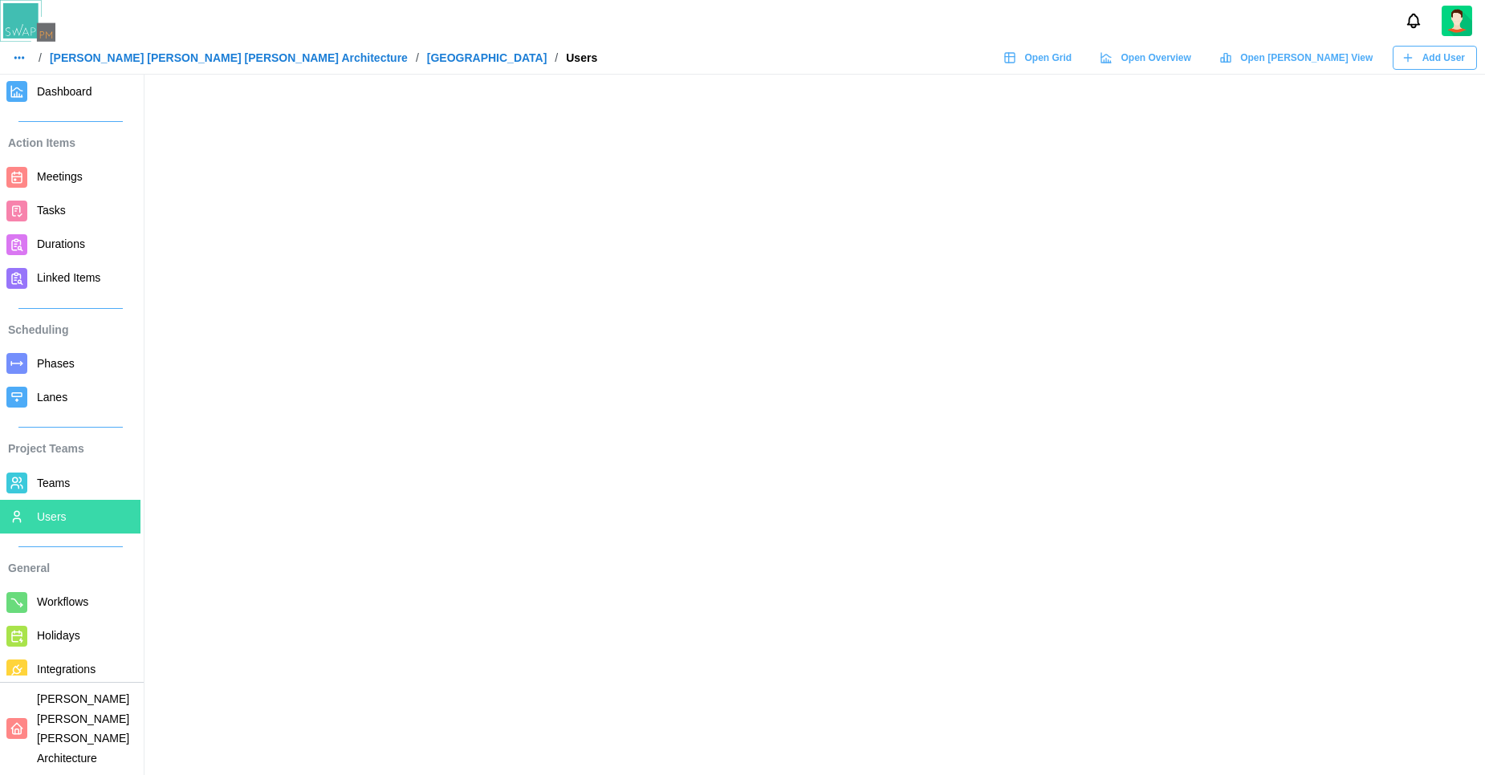
scroll to position [24, 0]
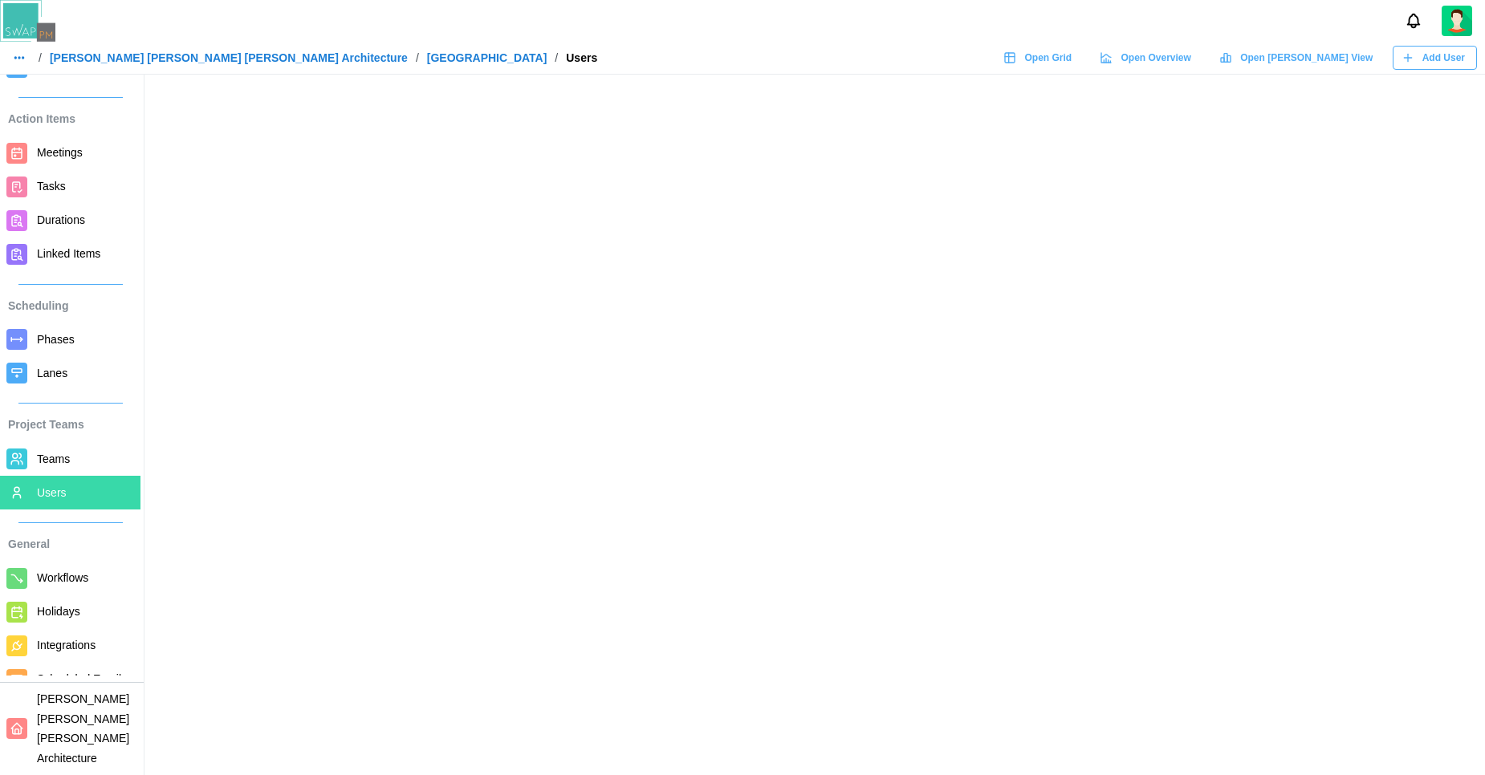
click at [1442, 60] on span "Add User" at bounding box center [1443, 58] width 43 height 22
